Goal: Task Accomplishment & Management: Manage account settings

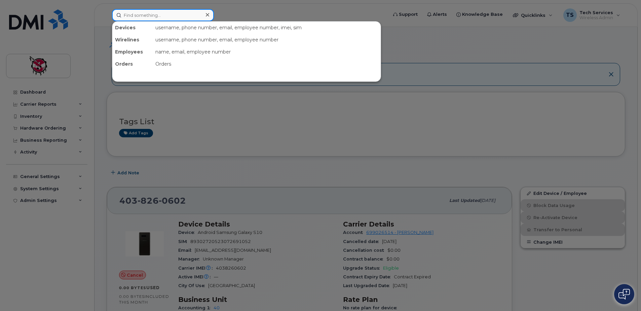
click at [151, 16] on input at bounding box center [163, 15] width 102 height 12
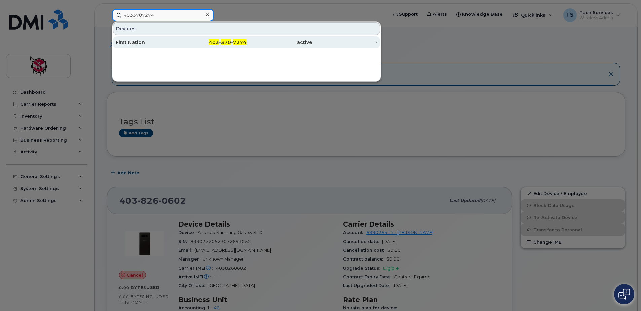
type input "4033707274"
click at [157, 44] on div "First Nation" at bounding box center [149, 42] width 66 height 7
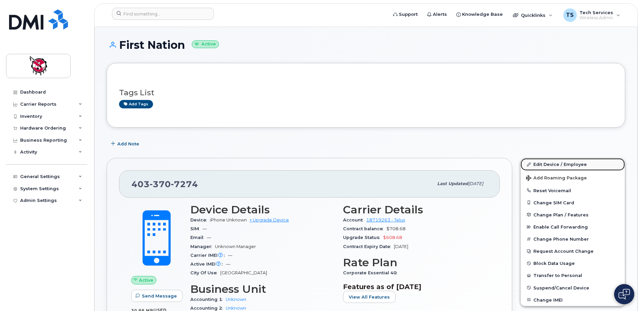
click at [555, 165] on link "Edit Device / Employee" at bounding box center [573, 164] width 104 height 12
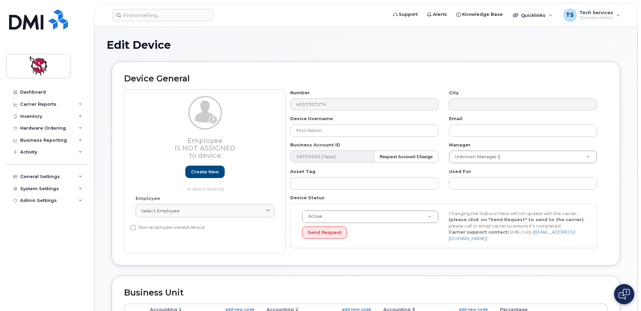
select select "9397"
select select "10346"
drag, startPoint x: 348, startPoint y: 133, endPoint x: 249, endPoint y: 141, distance: 99.2
click at [249, 141] on div "Employee Is not assigned to device Create new or select existing Employee Selec…" at bounding box center [366, 171] width 484 height 164
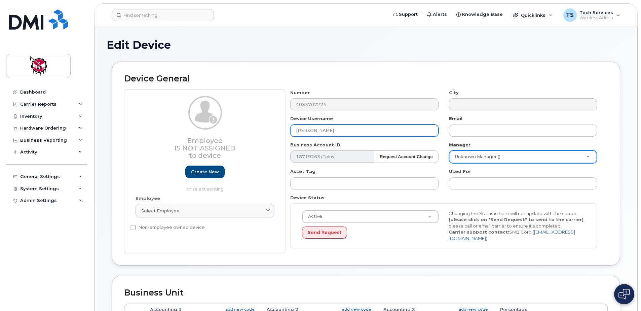
type input "Kirsten Ryder"
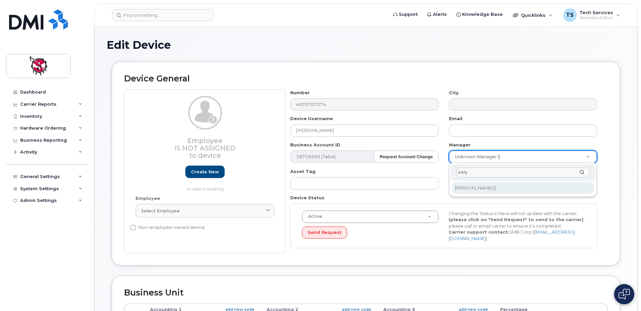
type input "eddy"
type input "574326"
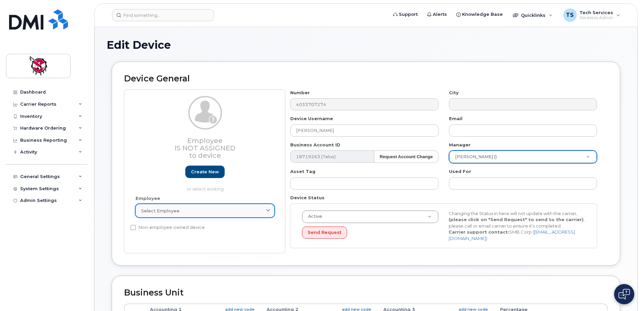
click at [196, 214] on link "Select employee" at bounding box center [205, 210] width 139 height 13
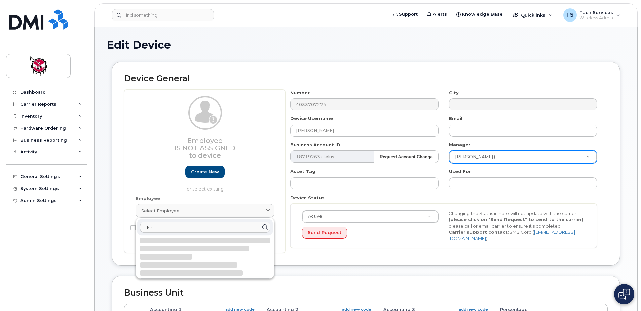
type input "kirs"
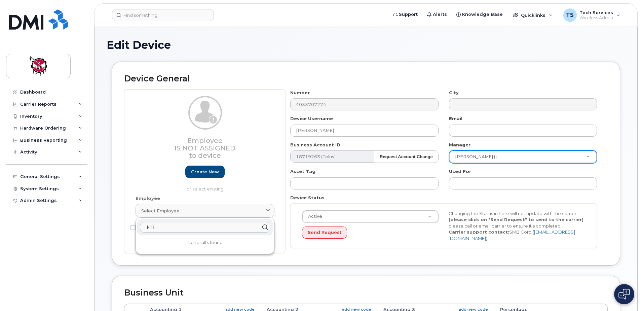
click at [268, 182] on div "Employee Is not assigned to device Create new or select existing" at bounding box center [205, 144] width 139 height 96
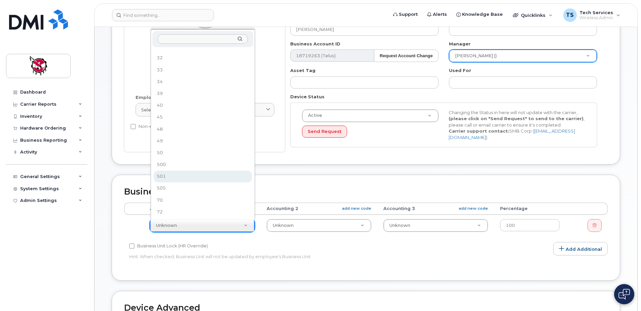
scroll to position [81, 0]
select select "10354"
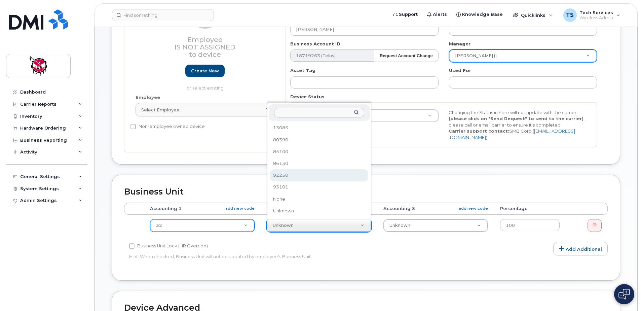
select select "10349"
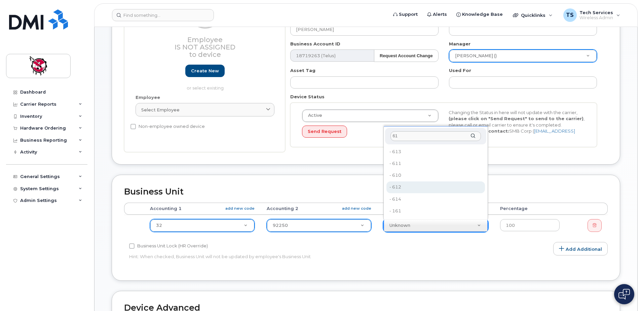
type input "61"
type input "10400"
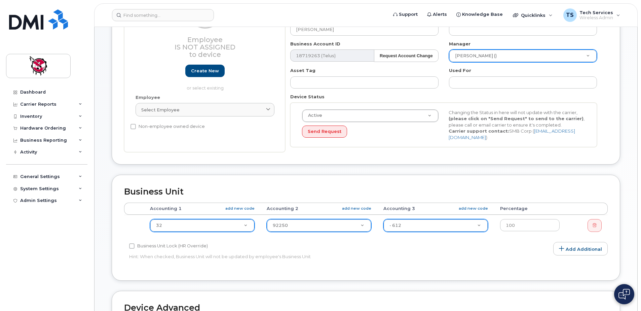
click at [465, 250] on div "Accounting Categories Rules Accounting categories percentages must add up to 10…" at bounding box center [366, 235] width 484 height 66
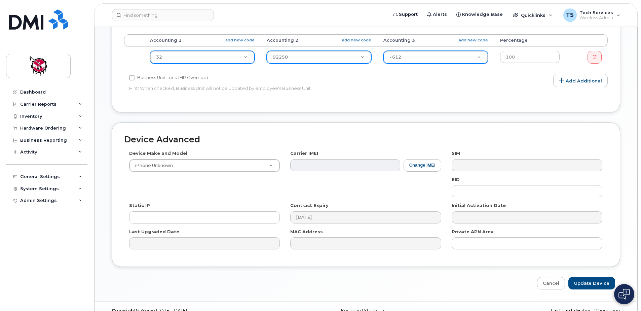
scroll to position [281, 0]
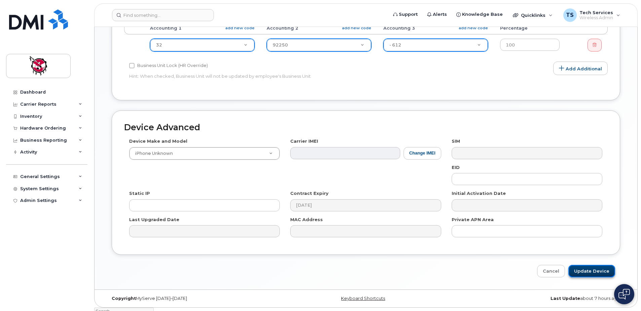
click at [596, 271] on input "Update Device" at bounding box center [591, 271] width 47 height 12
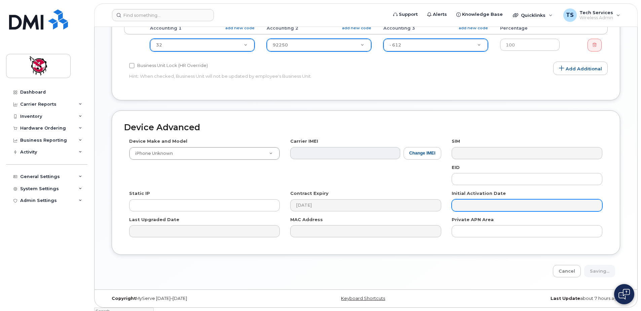
type input "Saving..."
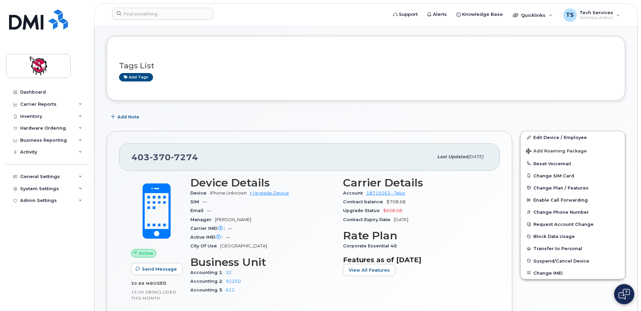
scroll to position [67, 0]
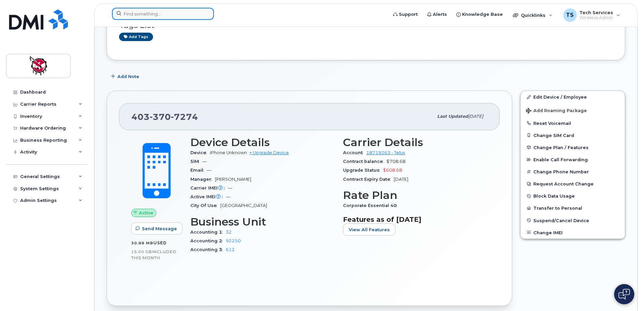
click at [164, 11] on input at bounding box center [163, 14] width 102 height 12
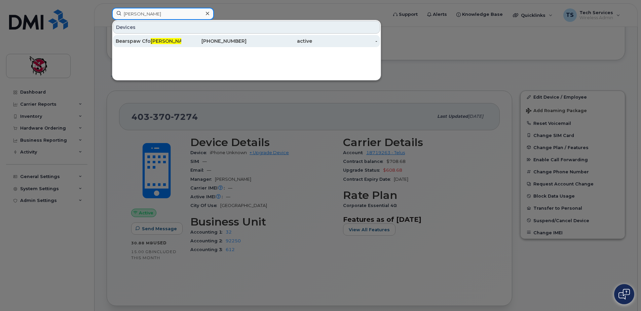
type input "bob t"
click at [168, 42] on div "Bearspaw Cfo Bob T aylor" at bounding box center [149, 41] width 66 height 7
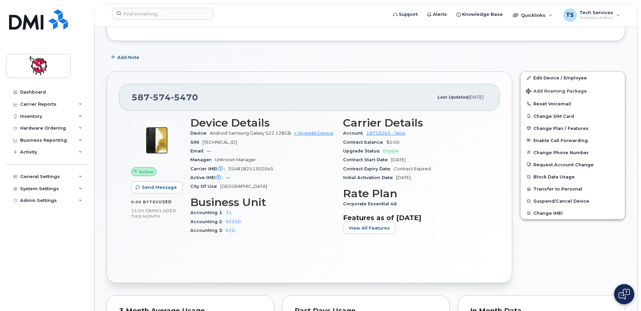
scroll to position [168, 0]
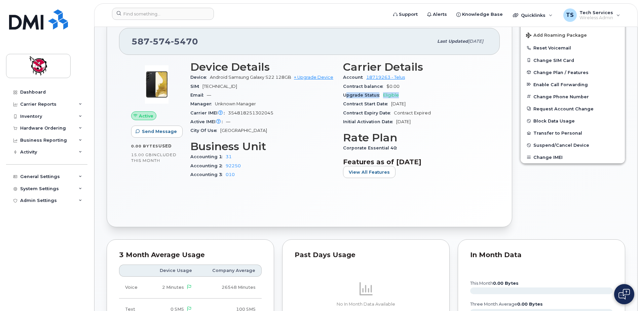
drag, startPoint x: 405, startPoint y: 94, endPoint x: 347, endPoint y: 99, distance: 57.4
click at [347, 99] on div "Upgrade Status Eligible" at bounding box center [415, 95] width 145 height 9
click at [448, 104] on div "Contract Start Date Aug 15, 2022" at bounding box center [415, 104] width 145 height 9
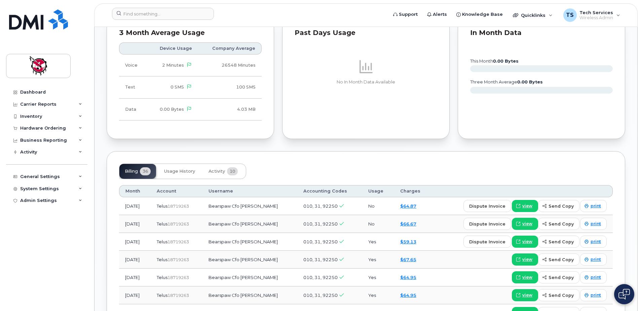
scroll to position [404, 0]
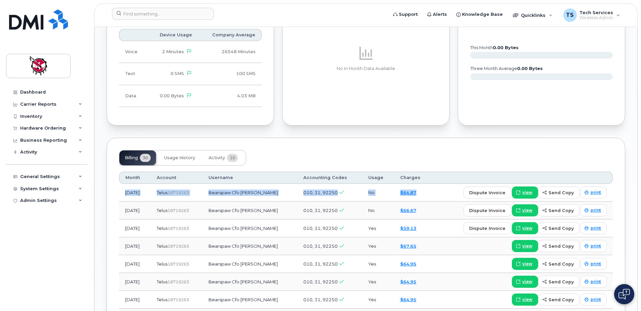
drag, startPoint x: 124, startPoint y: 194, endPoint x: 420, endPoint y: 196, distance: 295.3
click at [420, 201] on tr "Aug 2025 Telus  18719263 Bearspaw Cfo Bob Taylor 010, 31, 92250 No $64.87 dispu…" at bounding box center [366, 210] width 494 height 18
drag, startPoint x: 420, startPoint y: 196, endPoint x: 416, endPoint y: 193, distance: 4.1
click at [416, 193] on div "$64.87" at bounding box center [413, 192] width 26 height 6
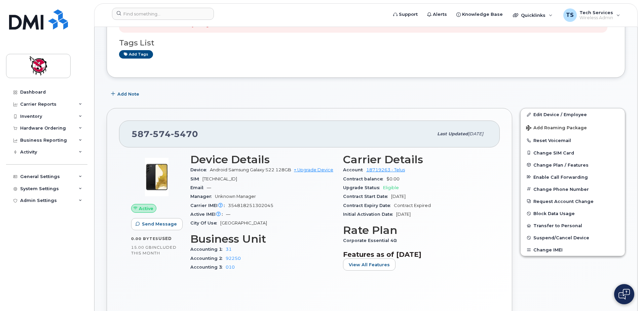
scroll to position [101, 0]
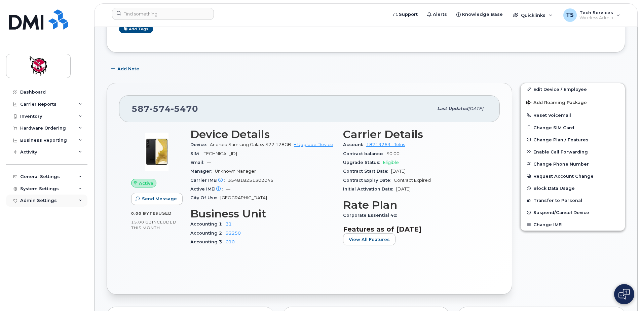
click at [31, 202] on div "Admin Settings" at bounding box center [38, 200] width 37 height 5
click at [69, 191] on div "System Settings" at bounding box center [46, 189] width 81 height 12
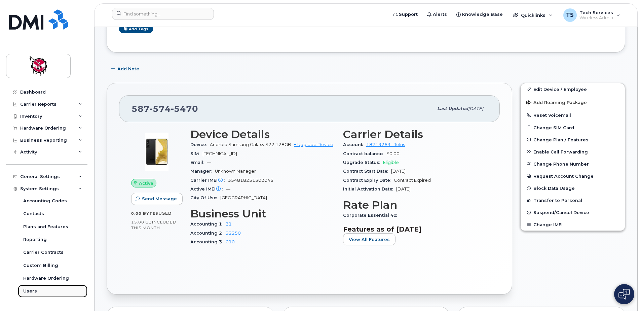
click at [33, 292] on div "Users" at bounding box center [30, 291] width 14 height 6
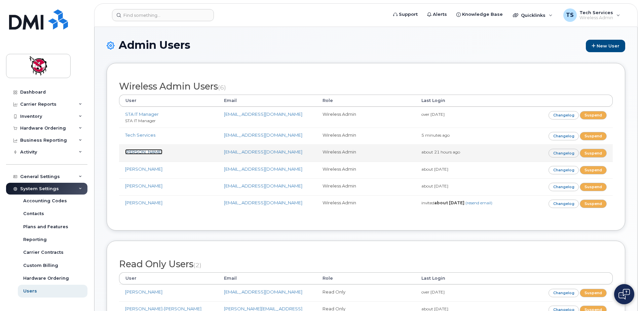
click at [158, 153] on link "[PERSON_NAME]" at bounding box center [143, 151] width 37 height 5
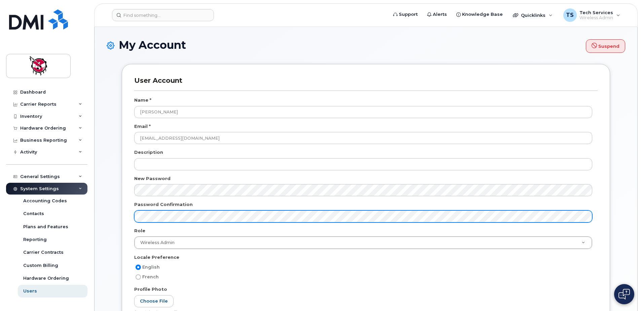
click at [129, 218] on body "Support Alerts Knowledge Base Quicklinks Suspend / Cancel Device Change SIM Car…" at bounding box center [320, 264] width 641 height 528
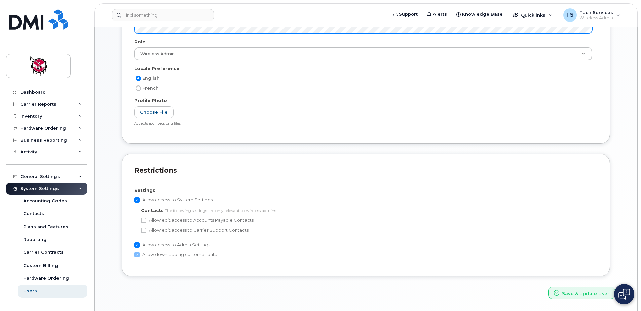
scroll to position [210, 0]
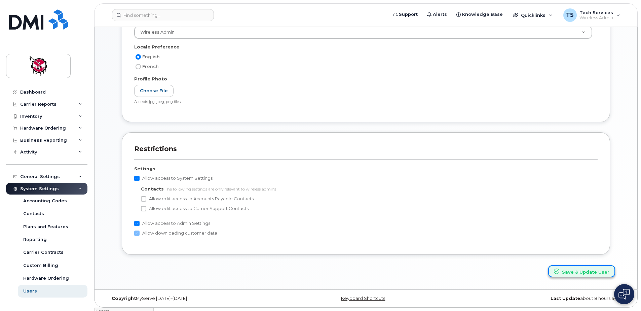
click at [589, 273] on button "Save & Update User" at bounding box center [581, 271] width 67 height 12
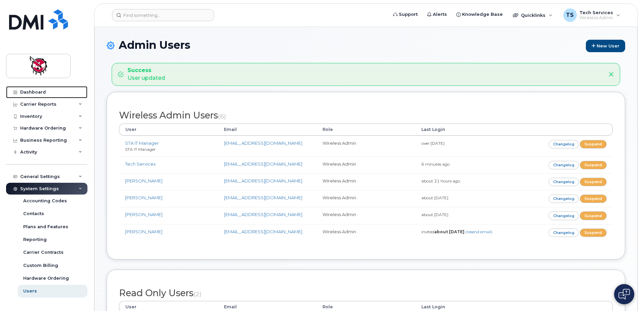
drag, startPoint x: 39, startPoint y: 92, endPoint x: 145, endPoint y: 4, distance: 137.8
click at [39, 92] on div "Dashboard" at bounding box center [33, 91] width 26 height 5
